Goal: Information Seeking & Learning: Learn about a topic

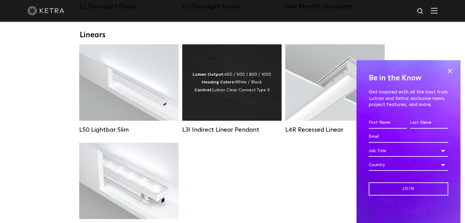
scroll to position [214, 0]
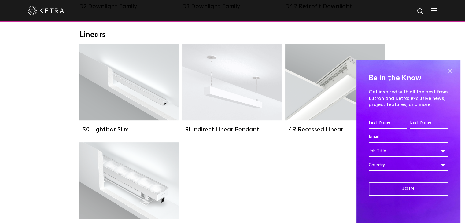
click at [451, 71] on span at bounding box center [449, 70] width 9 height 9
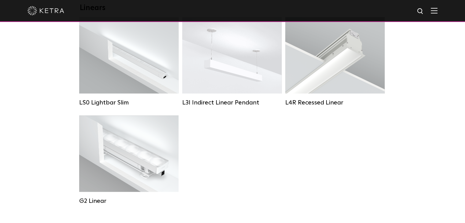
scroll to position [245, 0]
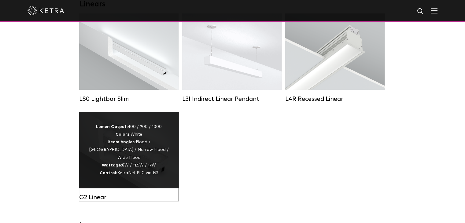
click at [143, 157] on div "Lumen Output: 400 / 700 / 1000 Colors: White Beam Angles: Flood / [GEOGRAPHIC_D…" at bounding box center [128, 150] width 81 height 54
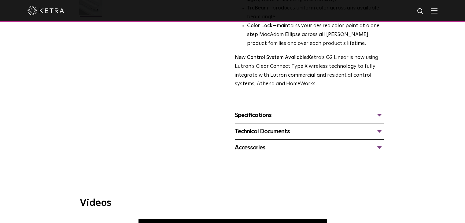
scroll to position [214, 0]
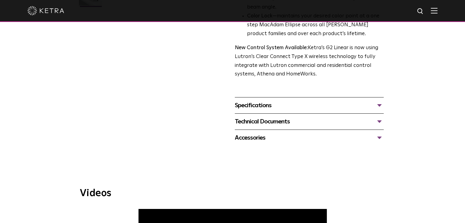
click at [278, 106] on div "Specifications" at bounding box center [309, 106] width 149 height 10
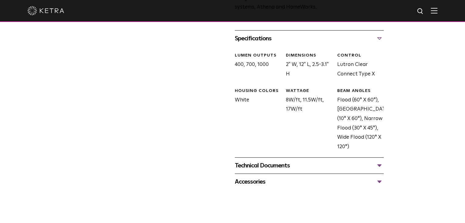
scroll to position [306, 0]
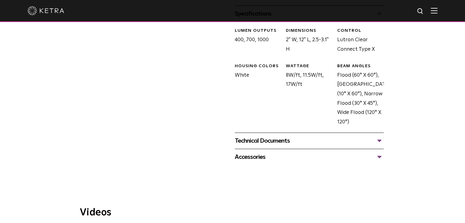
click at [284, 140] on div "Technical Documents" at bounding box center [309, 141] width 149 height 10
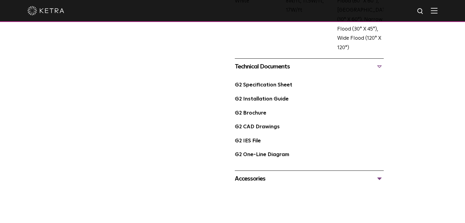
scroll to position [367, 0]
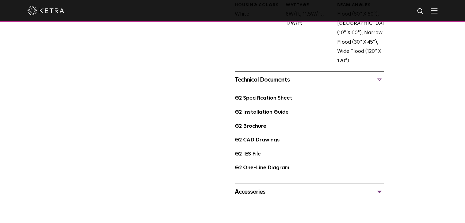
click at [290, 190] on div "Accessories" at bounding box center [309, 192] width 149 height 10
click at [253, 196] on div "Accessories" at bounding box center [309, 192] width 149 height 10
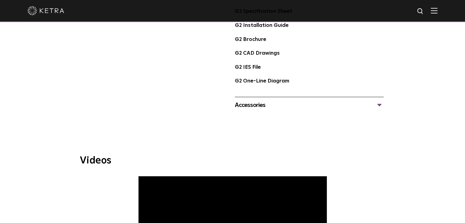
scroll to position [459, 0]
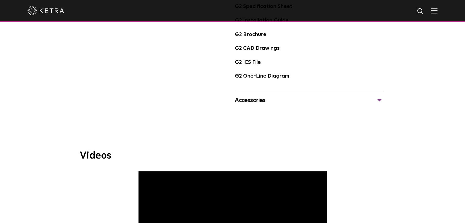
click at [381, 99] on div "Accessories" at bounding box center [309, 100] width 149 height 10
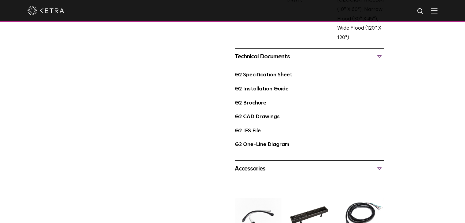
scroll to position [367, 0]
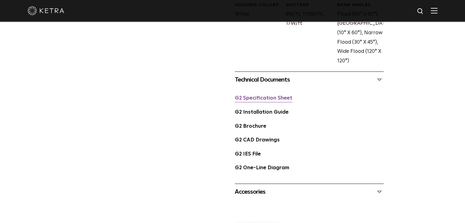
click at [284, 99] on link "G2 Specification Sheet" at bounding box center [263, 98] width 57 height 5
click at [277, 115] on link "G2 Installation Guide" at bounding box center [262, 112] width 54 height 5
click at [251, 129] on link "G2 Brochure" at bounding box center [251, 126] width 32 height 5
click at [265, 171] on link "G2 One-Line Diagram" at bounding box center [262, 167] width 54 height 5
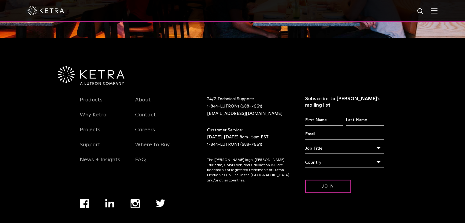
scroll to position [1125, 0]
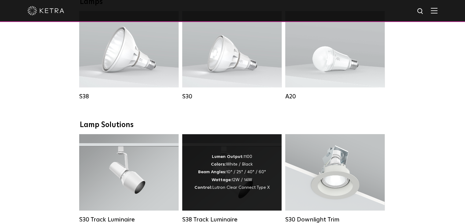
scroll to position [468, 0]
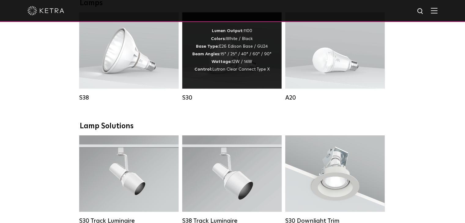
click at [227, 52] on div "Lumen Output: 1100 Colors: White / Black Base Type: E26 Edison Base / GU24 Beam…" at bounding box center [231, 50] width 79 height 46
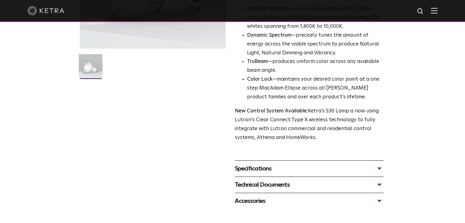
scroll to position [153, 0]
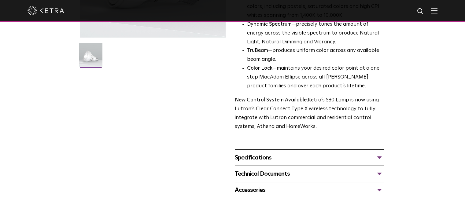
click at [252, 158] on div "Specifications" at bounding box center [309, 158] width 149 height 10
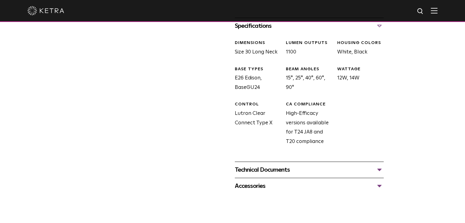
scroll to position [306, 0]
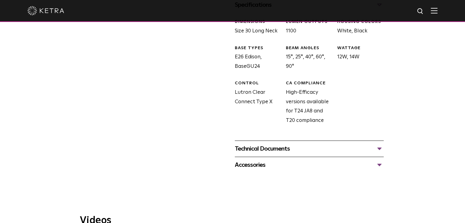
click at [261, 146] on div "Technical Documents" at bounding box center [309, 149] width 149 height 10
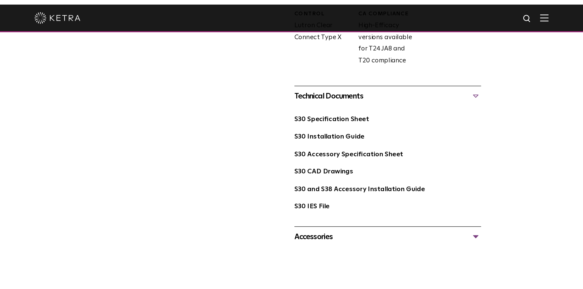
scroll to position [398, 0]
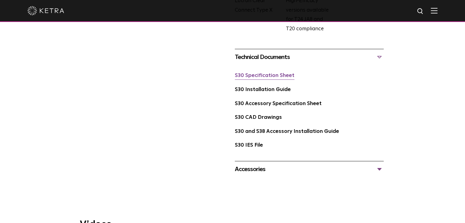
click at [279, 75] on link "S30 Specification Sheet" at bounding box center [265, 75] width 60 height 5
